Goal: Task Accomplishment & Management: Manage account settings

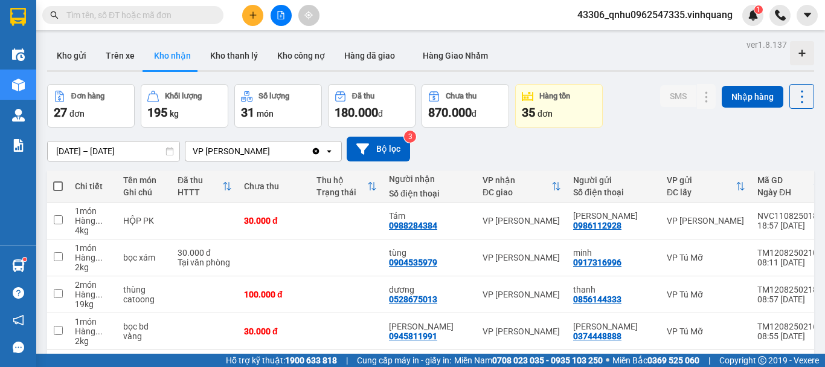
click at [146, 14] on input "text" at bounding box center [137, 14] width 143 height 13
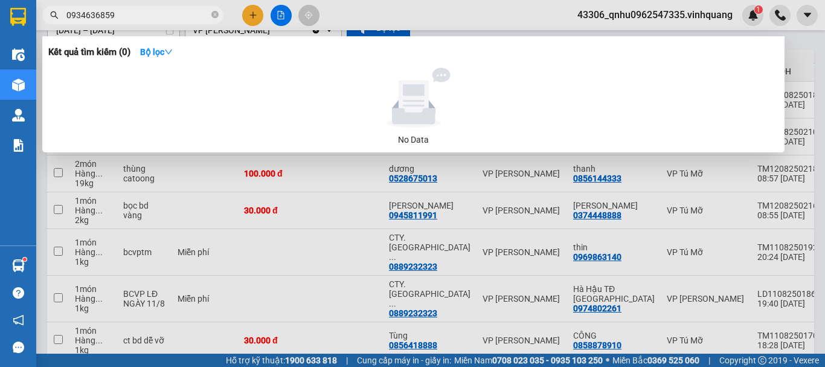
type input "0934636859"
click at [214, 13] on icon "close-circle" at bounding box center [214, 14] width 7 height 7
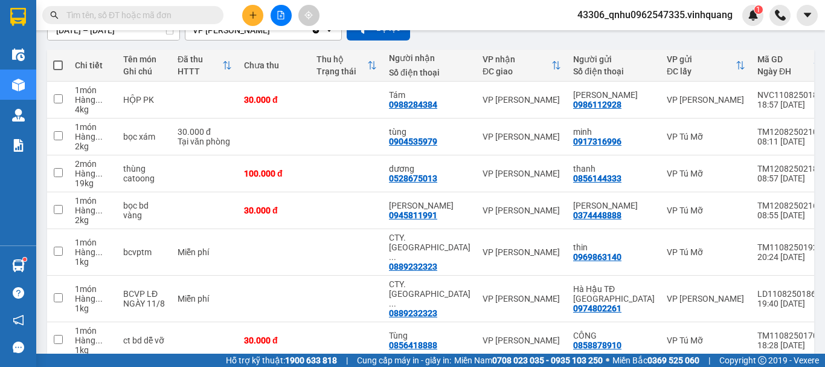
click at [179, 18] on input "text" at bounding box center [137, 14] width 143 height 13
paste input "0934636859"
type input "0934636859"
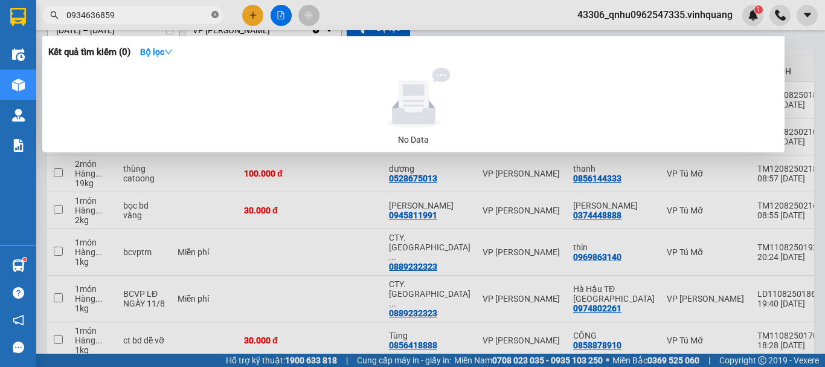
click at [218, 18] on icon "close-circle" at bounding box center [214, 14] width 7 height 7
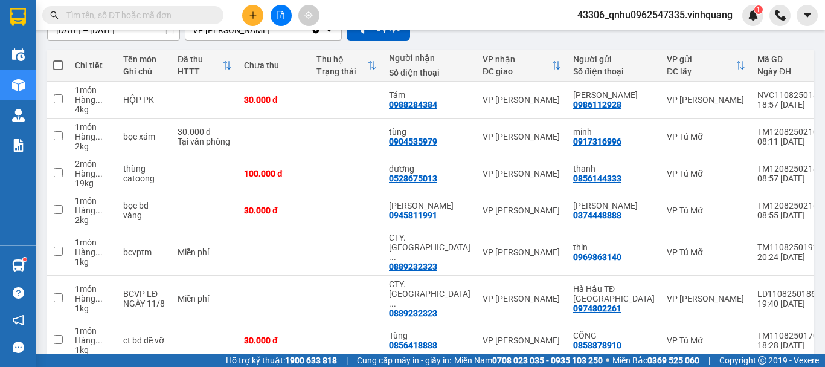
click at [188, 14] on input "text" at bounding box center [137, 14] width 143 height 13
paste input "0912211189"
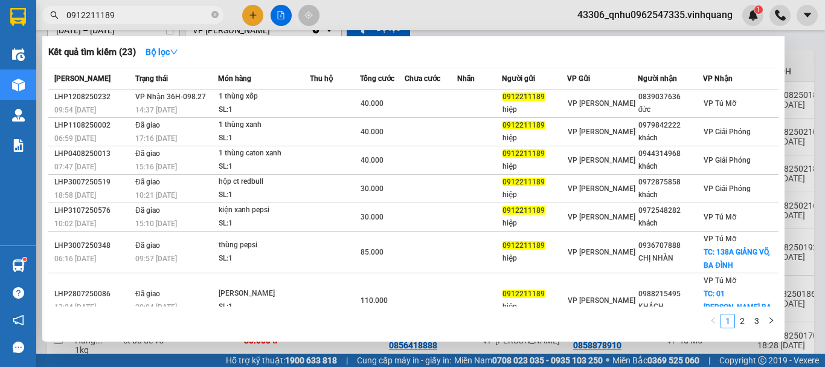
type input "0912211189"
